Goal: Task Accomplishment & Management: Manage account settings

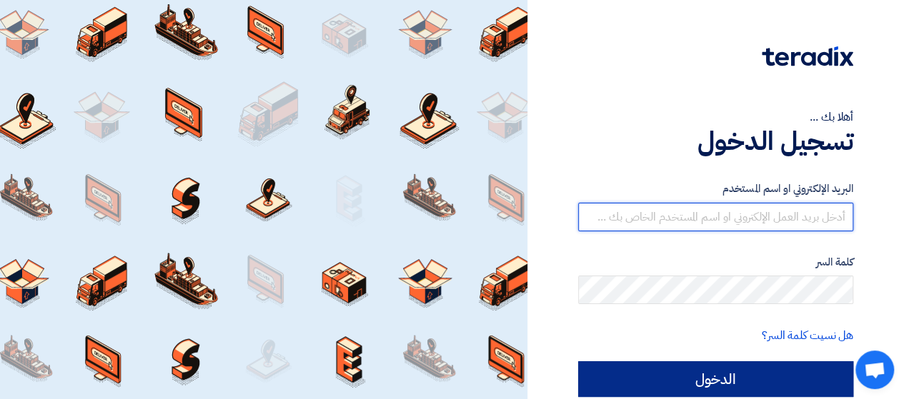
type input "[EMAIL_ADDRESS][DOMAIN_NAME]"
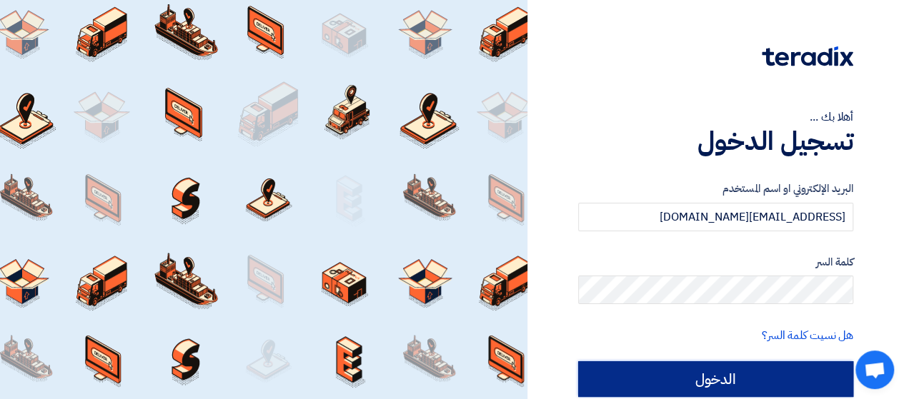
click at [737, 374] on input "الدخول" at bounding box center [715, 380] width 275 height 36
type input "Sign in"
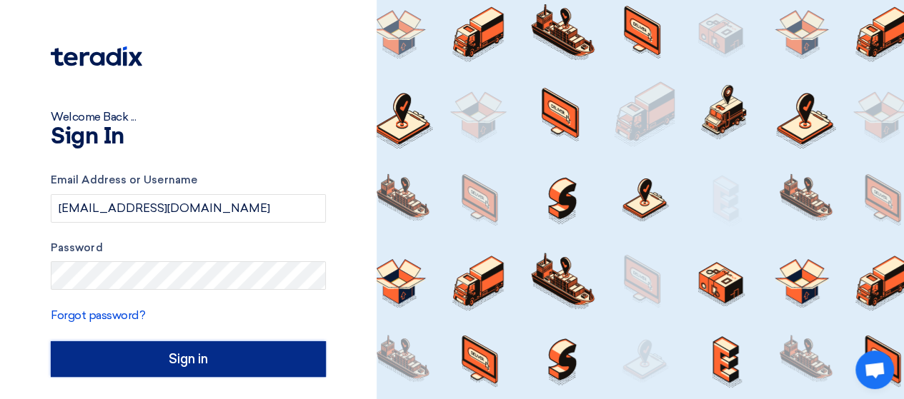
click at [197, 344] on input "Sign in" at bounding box center [188, 360] width 275 height 36
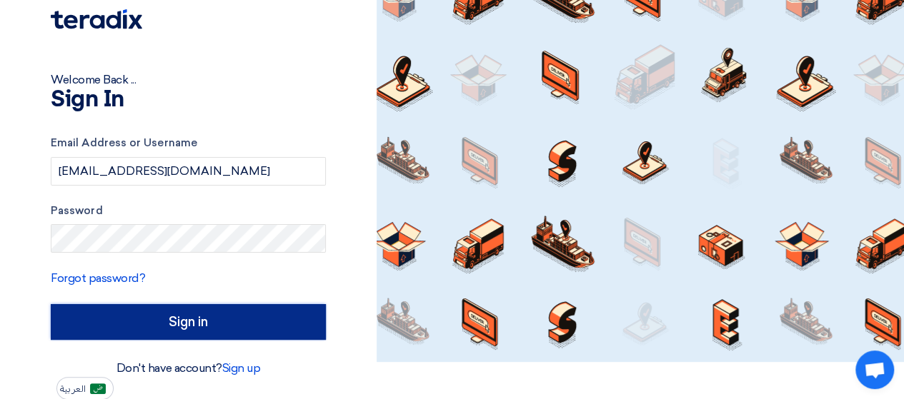
click at [243, 322] on input "Sign in" at bounding box center [188, 322] width 275 height 36
click at [197, 330] on input "Sign in" at bounding box center [188, 322] width 275 height 36
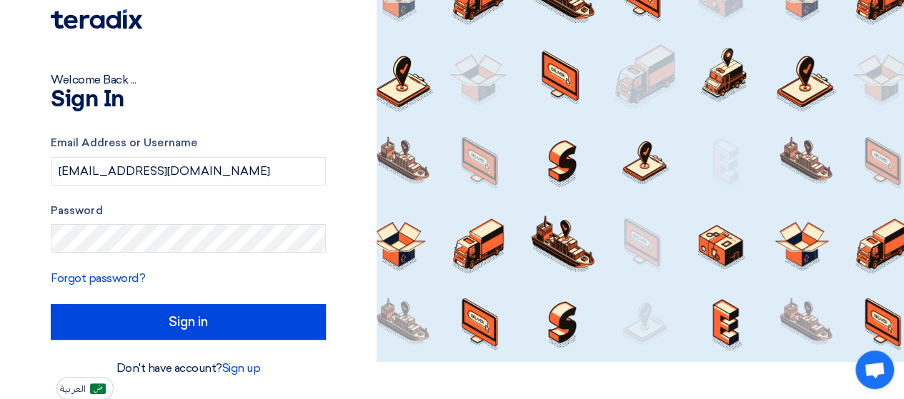
click at [129, 81] on div "Welcome Back ..." at bounding box center [188, 79] width 275 height 17
click at [184, 69] on div "Welcome Back ... Sign In Email Address or Username retag.mostafa@inksmithglobal…" at bounding box center [188, 181] width 355 height 437
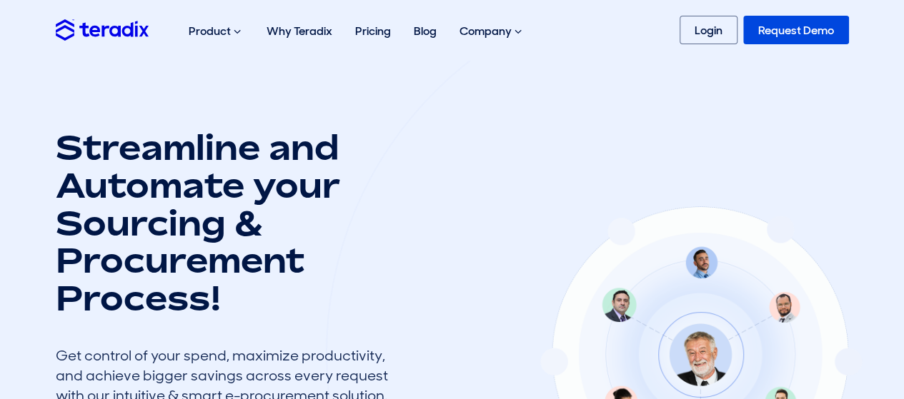
click at [719, 31] on link "Login" at bounding box center [709, 30] width 58 height 29
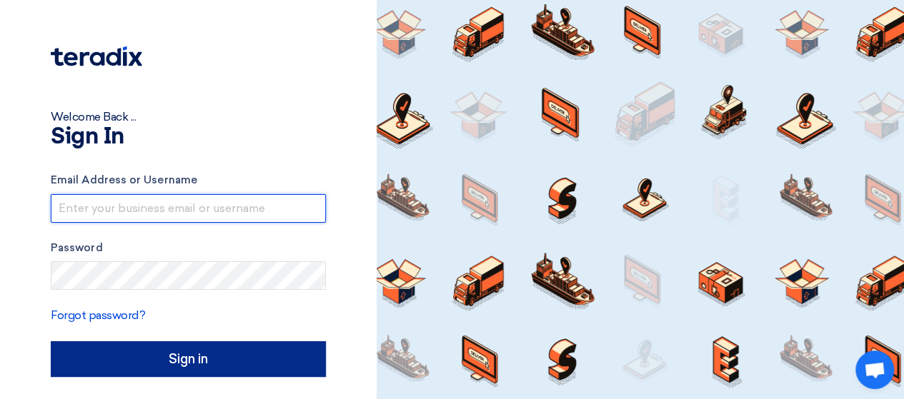
type input "[EMAIL_ADDRESS][DOMAIN_NAME]"
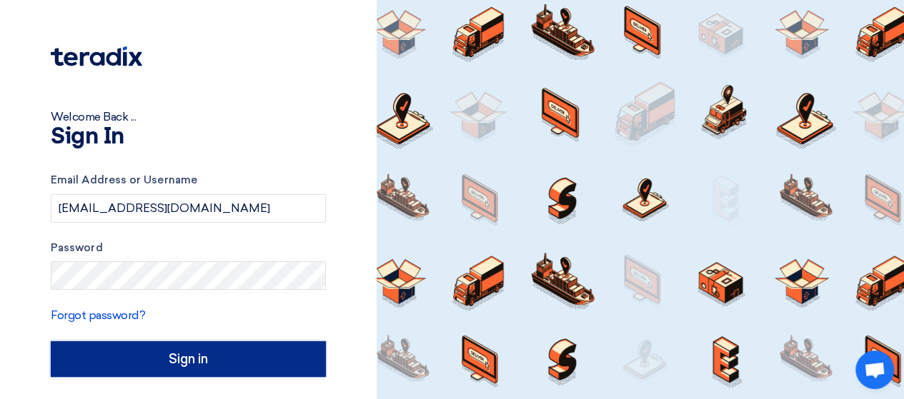
click at [212, 345] on input "Sign in" at bounding box center [188, 360] width 275 height 36
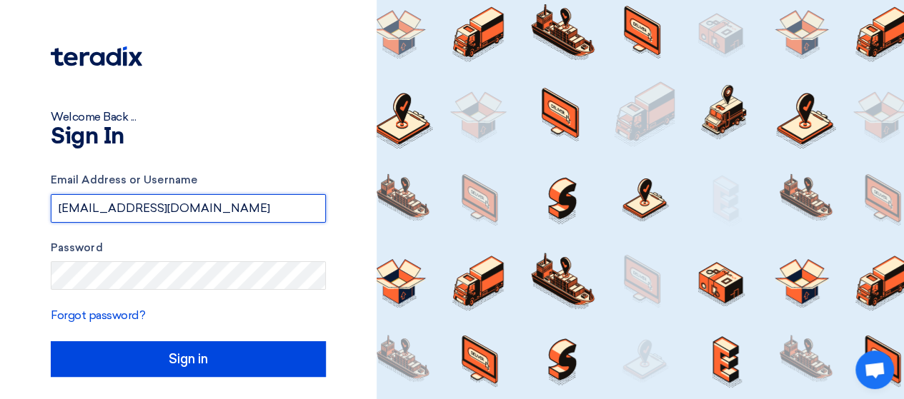
click at [304, 219] on input "[EMAIL_ADDRESS][DOMAIN_NAME]" at bounding box center [188, 208] width 275 height 29
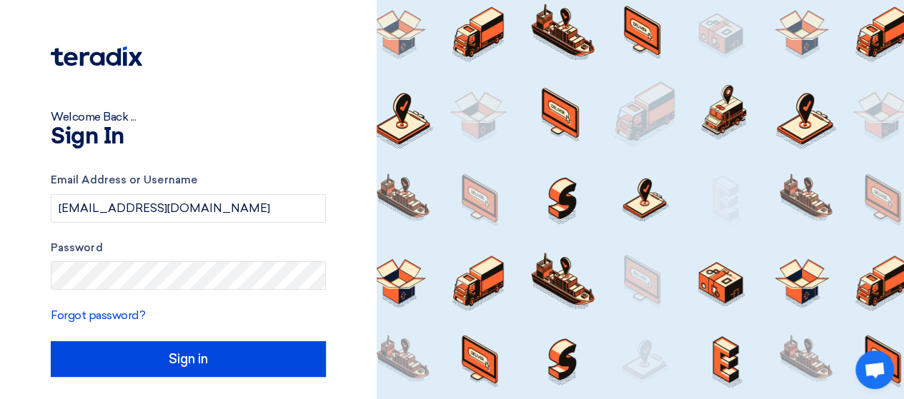
click at [337, 305] on div "Welcome Back ... Sign In Email Address or Username retag.mostafa@inksmithglobal…" at bounding box center [188, 218] width 355 height 437
drag, startPoint x: 898, startPoint y: 223, endPoint x: 914, endPoint y: 228, distance: 17.2
click at [903, 228] on html "Welcome Back ... Sign In Email Address or Username retag.mostafa@inksmithglobal…" at bounding box center [452, 218] width 904 height 437
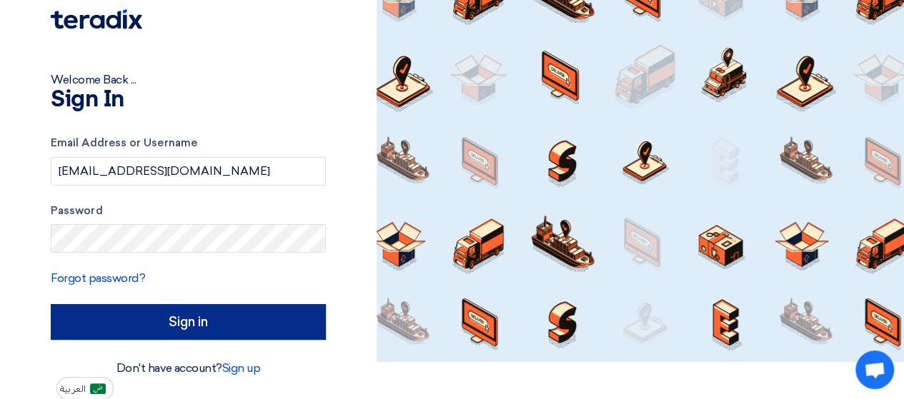
drag, startPoint x: 184, startPoint y: 346, endPoint x: 224, endPoint y: 324, distance: 45.7
click at [224, 324] on div "Email Address or Username retag.mostafa@inksmithglobal.com Password Forgot pass…" at bounding box center [188, 237] width 275 height 245
click at [224, 324] on input "Sign in" at bounding box center [188, 322] width 275 height 36
